Goal: Contribute content

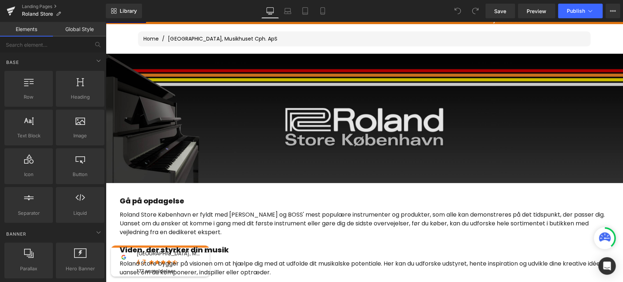
scroll to position [117, 0]
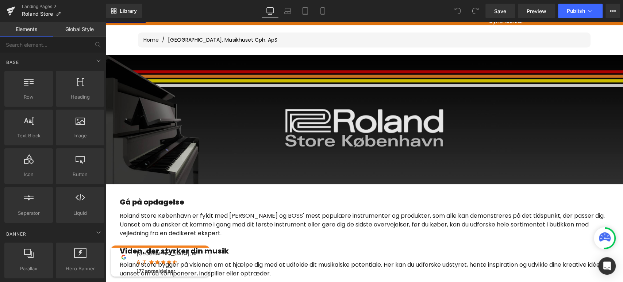
click at [343, 110] on img at bounding box center [365, 120] width 518 height 130
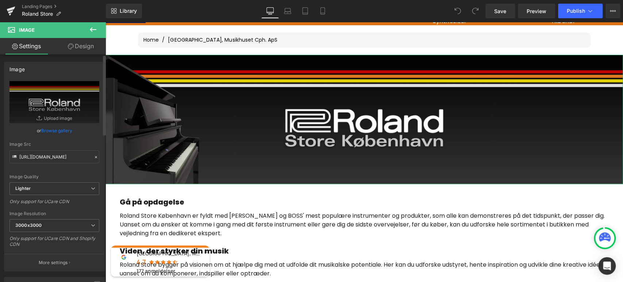
click at [60, 132] on link "Browse gallery" at bounding box center [56, 130] width 31 height 13
click at [62, 0] on div "You are previewing how the will restyle your page. You can not edit Elements in…" at bounding box center [311, 0] width 623 height 0
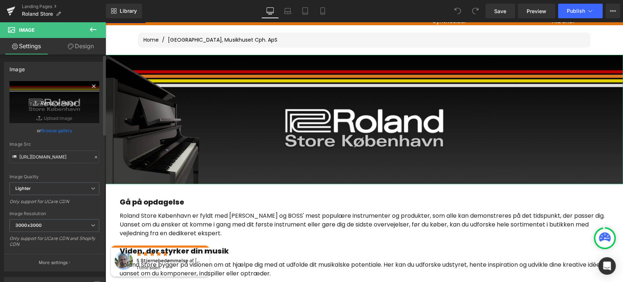
click at [65, 104] on icon "Replace Image" at bounding box center [54, 102] width 58 height 9
type input "C:\fakepath\BANNER ROLAND (2).png"
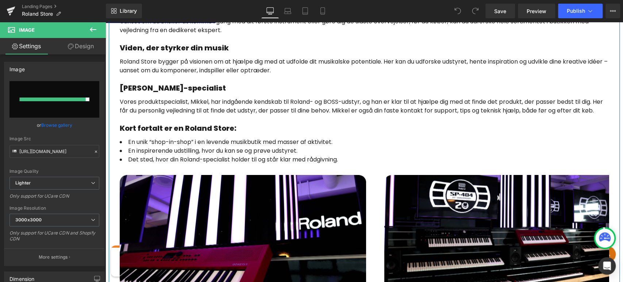
scroll to position [321, 0]
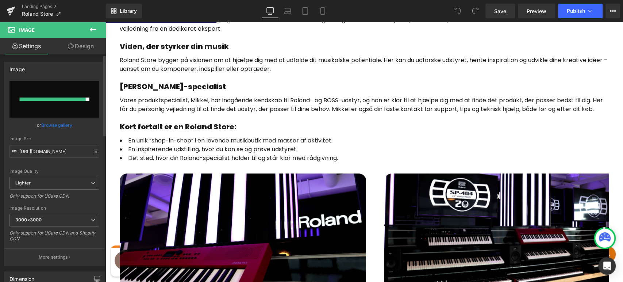
click at [53, 103] on input "file" at bounding box center [54, 99] width 90 height 37
type input "C:\fakepath\BANNER ROLAND (2).png"
type input "[URL][DOMAIN_NAME]"
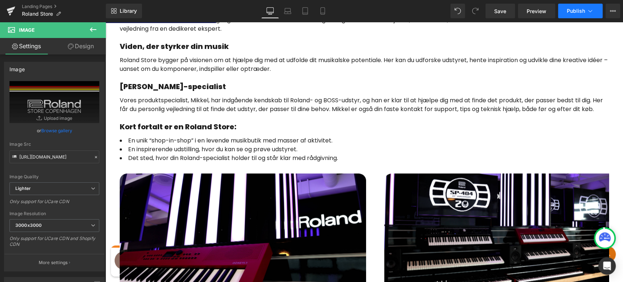
click at [579, 12] on span "Publish" at bounding box center [576, 11] width 18 height 6
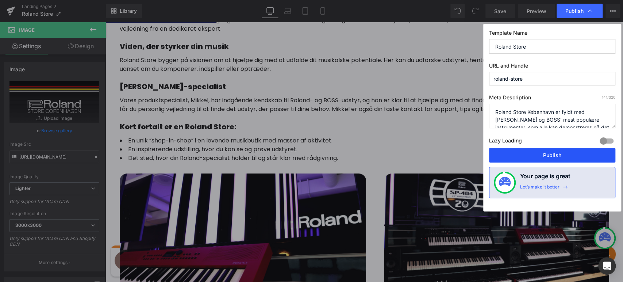
click at [552, 158] on button "Publish" at bounding box center [552, 155] width 126 height 15
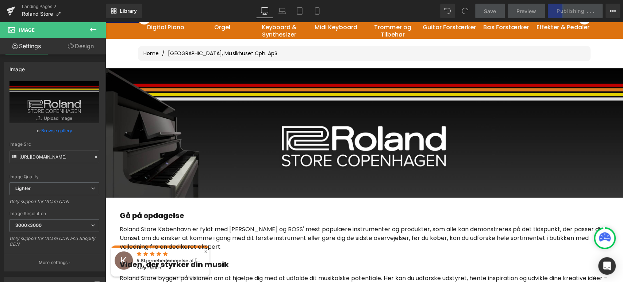
scroll to position [105, 0]
